Goal: Navigation & Orientation: Find specific page/section

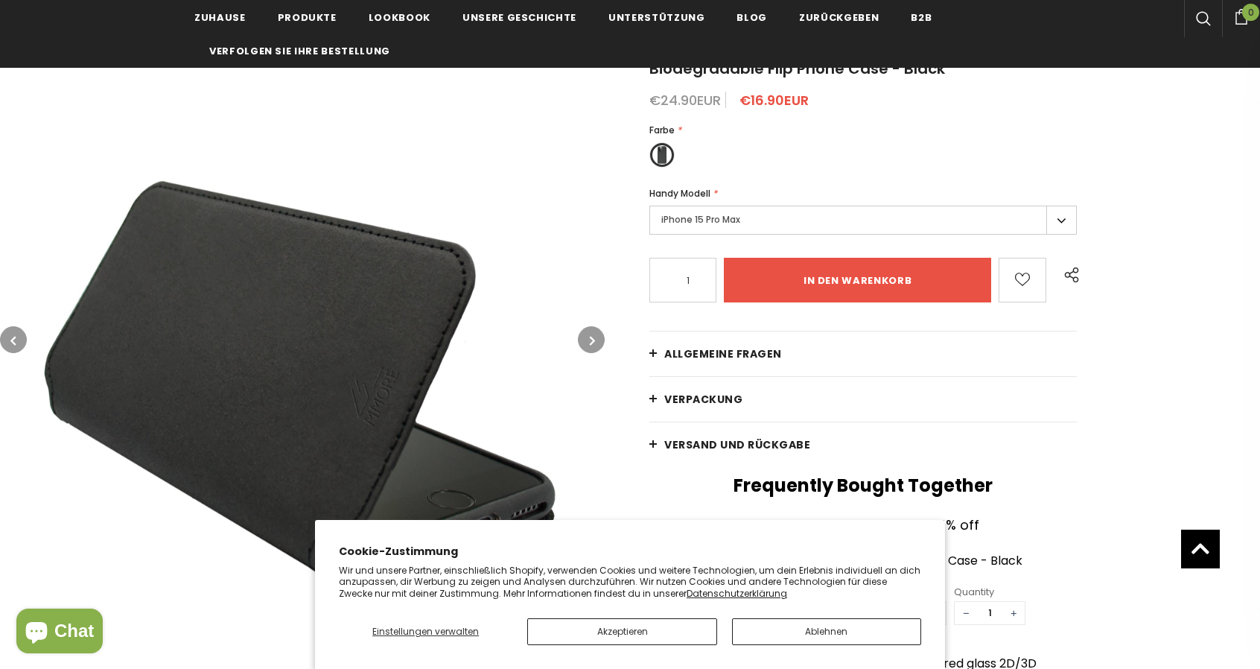
scroll to position [179, 0]
type input "0"
click at [766, 625] on button "Ablehnen" at bounding box center [826, 631] width 189 height 27
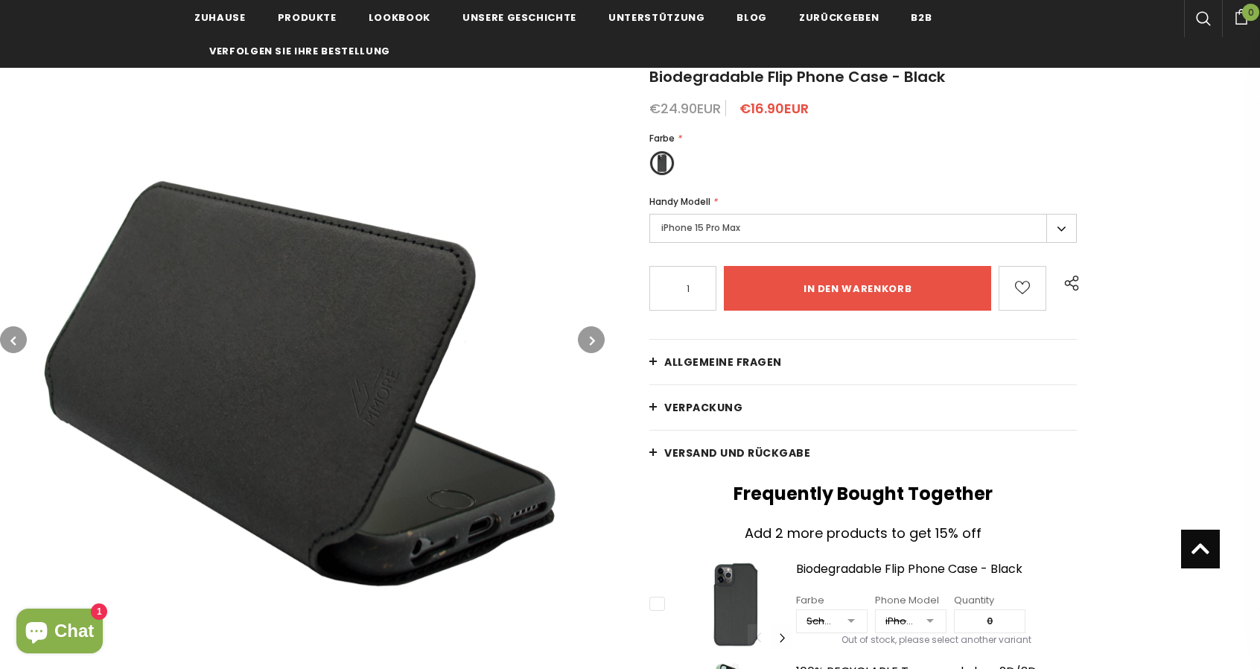
scroll to position [114, 0]
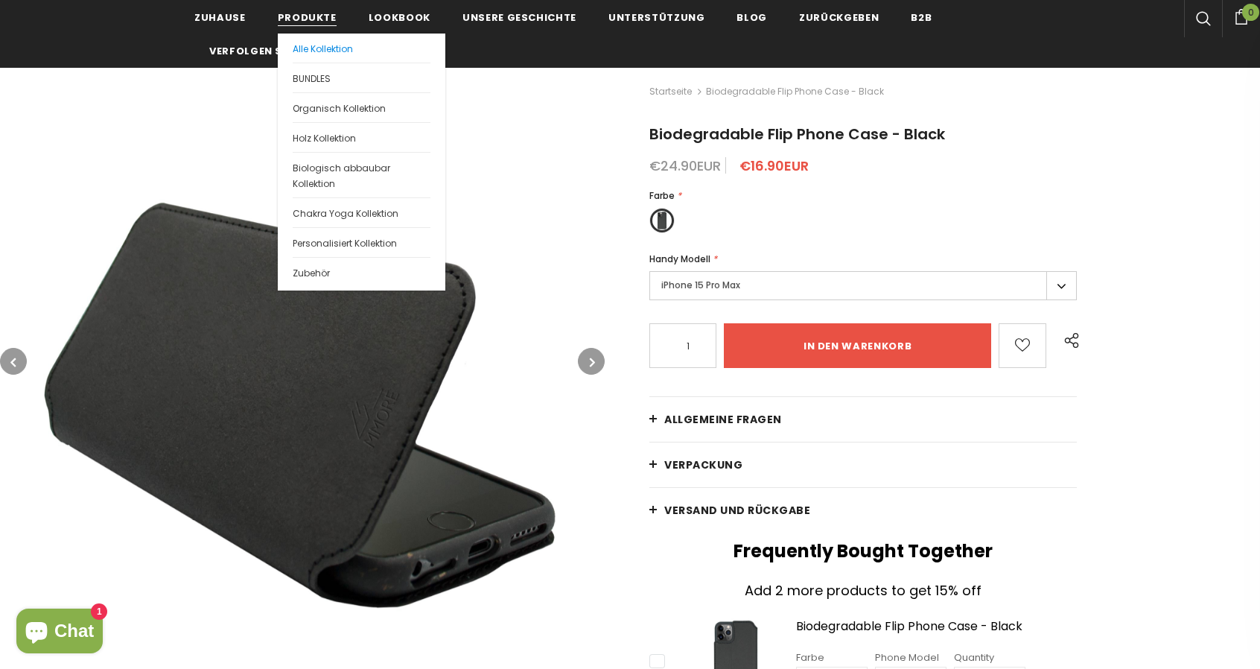
click at [328, 54] on span "Alle Kollektion" at bounding box center [323, 48] width 60 height 13
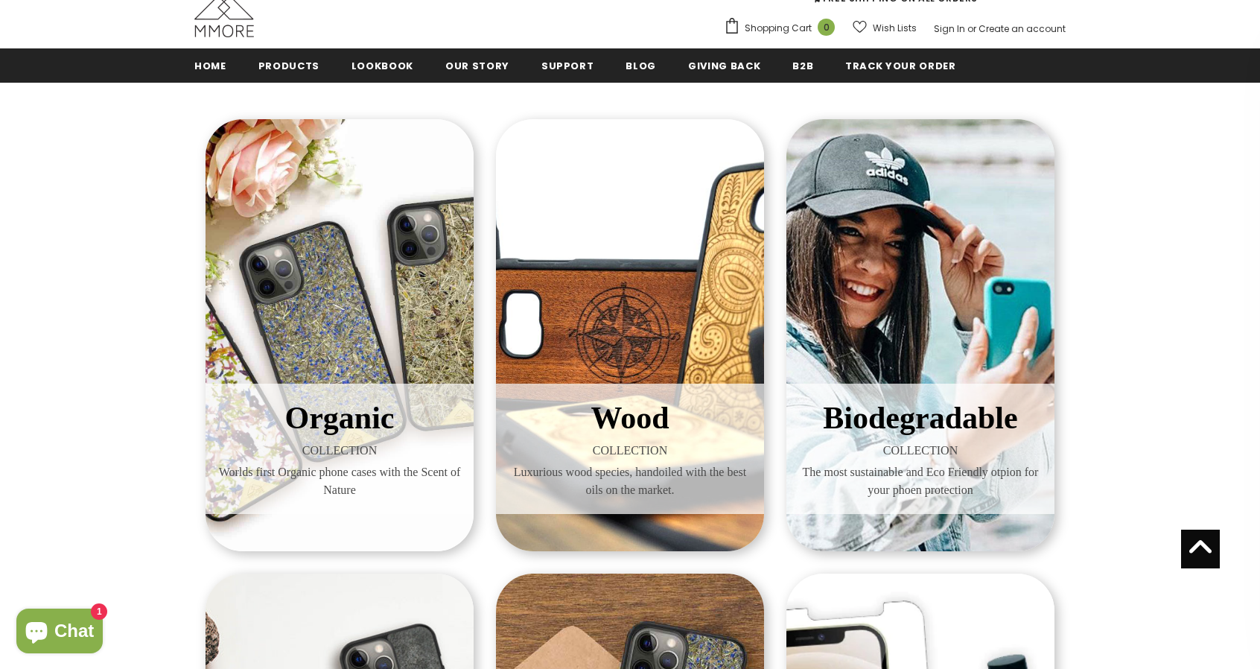
scroll to position [153, 0]
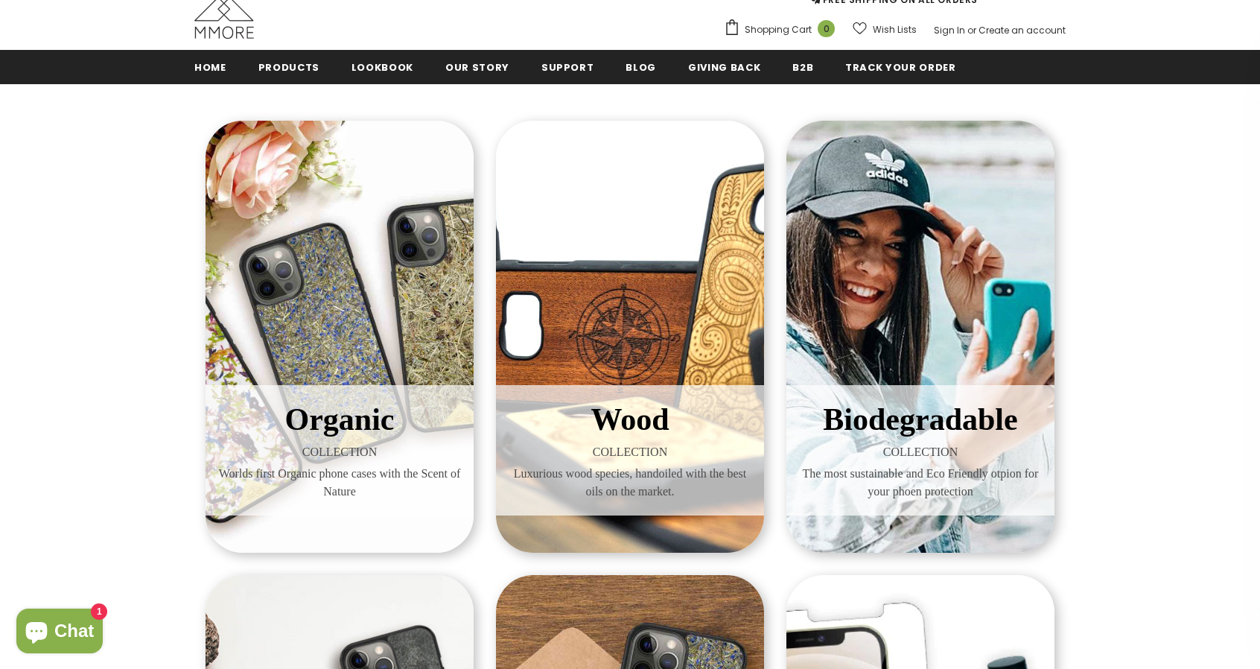
click at [939, 292] on div "Biodegradable COLLECTION The most sustainable and Eco Friendly otpion for your …" at bounding box center [921, 337] width 268 height 432
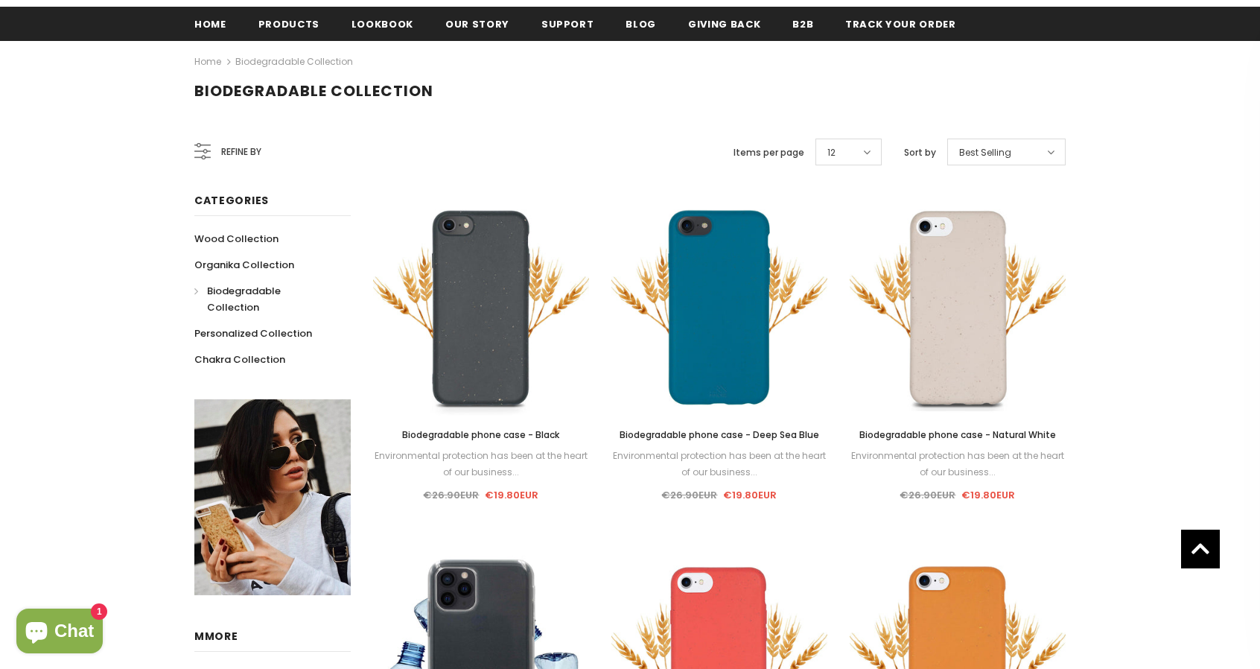
scroll to position [196, 0]
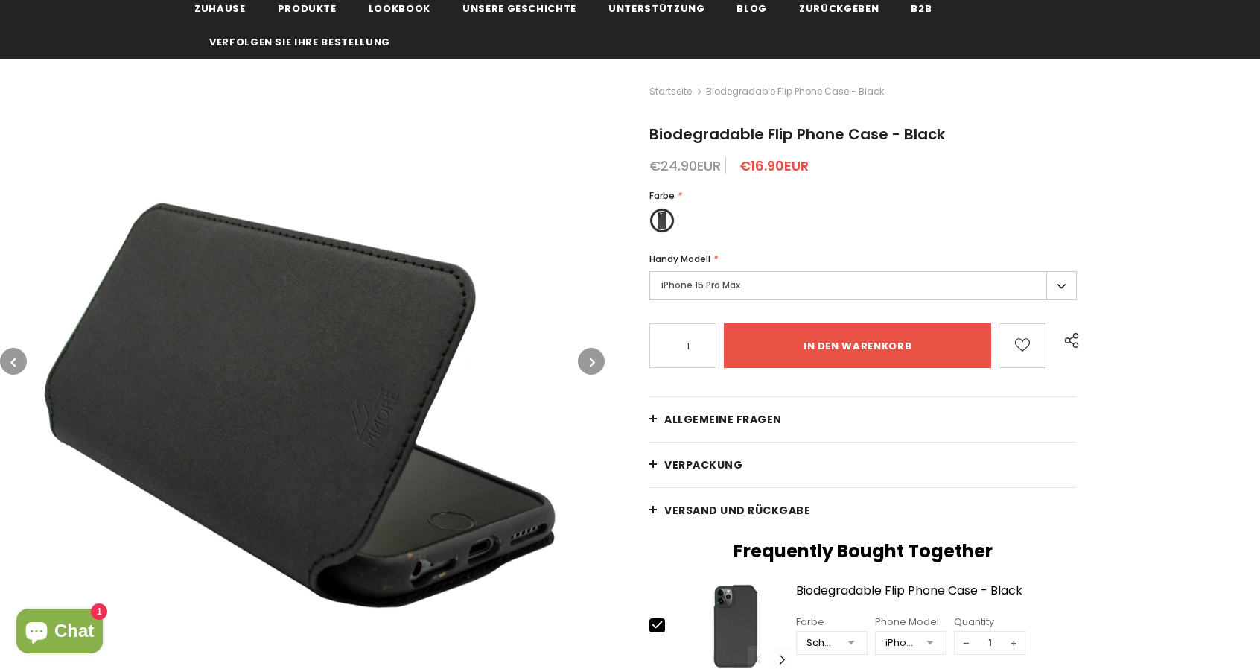
scroll to position [114, 0]
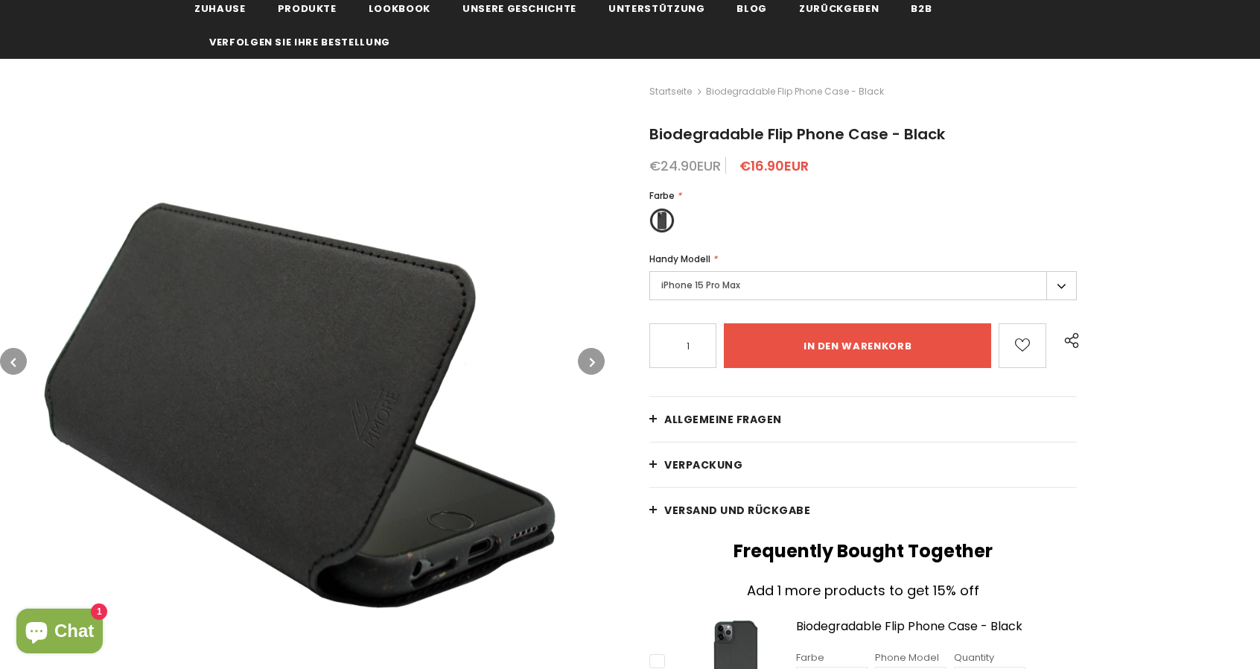
type input "0"
